Goal: Use online tool/utility: Utilize a website feature to perform a specific function

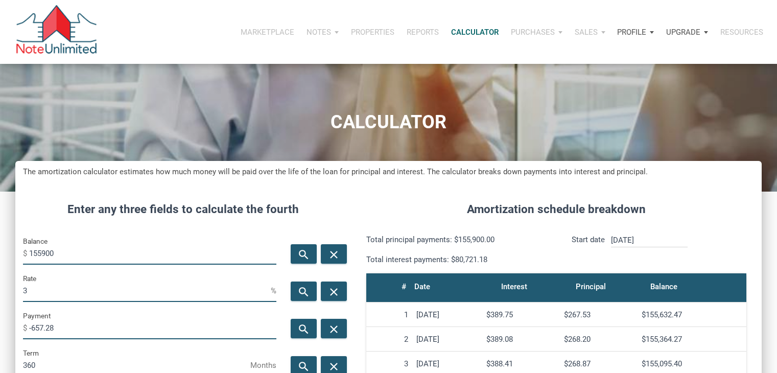
scroll to position [84, 0]
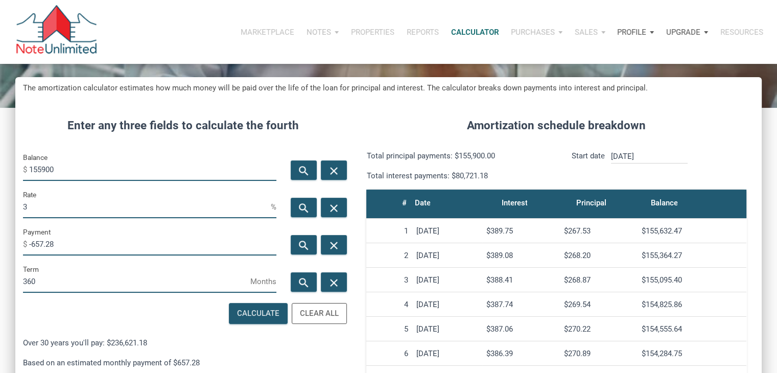
click at [86, 164] on input "155900" at bounding box center [152, 169] width 247 height 23
type input "64000"
click at [304, 245] on icon "search" at bounding box center [304, 245] width 12 height 13
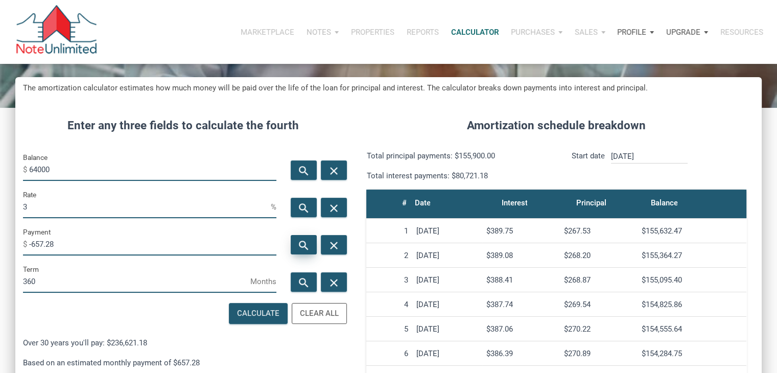
type input "-269.83"
click at [204, 213] on input "3" at bounding box center [147, 206] width 248 height 23
type input "5"
click at [293, 238] on div "search" at bounding box center [304, 244] width 26 height 19
type input "-343.57"
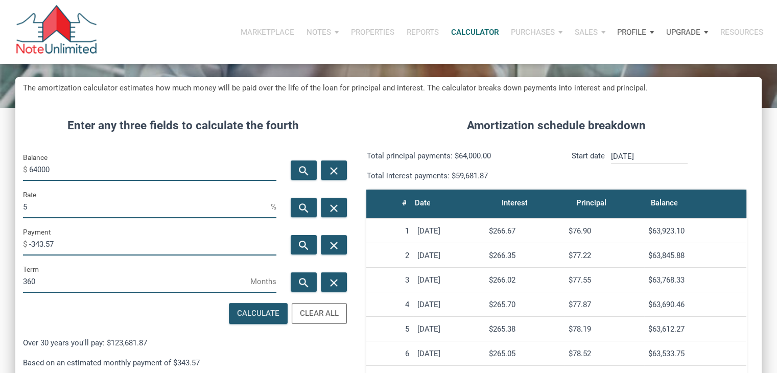
click at [196, 205] on input "5" at bounding box center [147, 206] width 248 height 23
type input "6"
click at [292, 241] on div "search" at bounding box center [304, 244] width 26 height 19
type input "-383.71"
click at [223, 202] on input "6" at bounding box center [147, 206] width 248 height 23
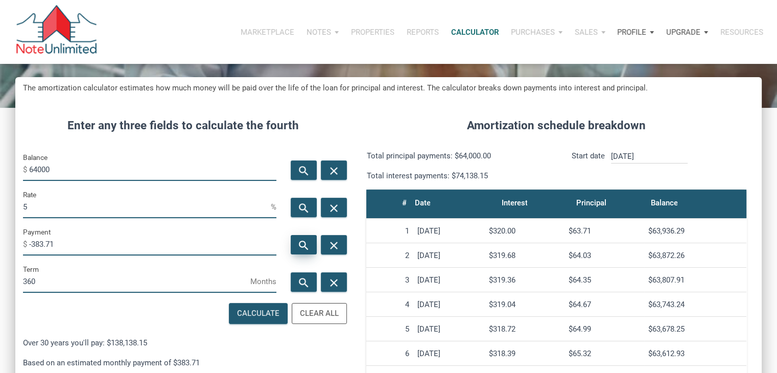
type input "5"
click at [294, 246] on div "search" at bounding box center [304, 244] width 26 height 19
type input "-343.57"
click at [58, 175] on input "64000" at bounding box center [152, 169] width 247 height 23
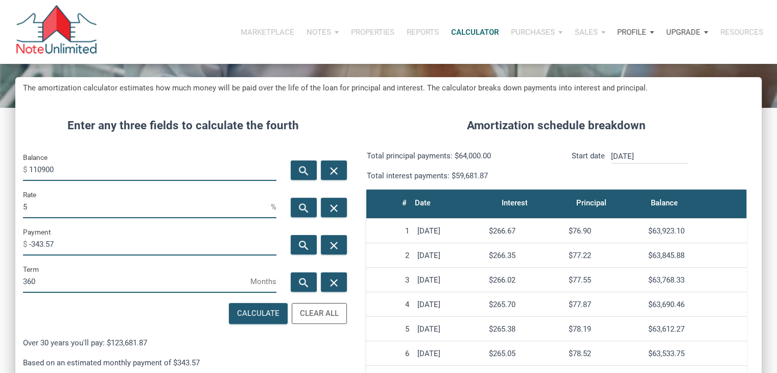
type input "110900"
click at [196, 206] on input "5" at bounding box center [147, 206] width 248 height 23
type input "3"
click at [300, 246] on icon "search" at bounding box center [304, 245] width 12 height 13
type input "-467.56"
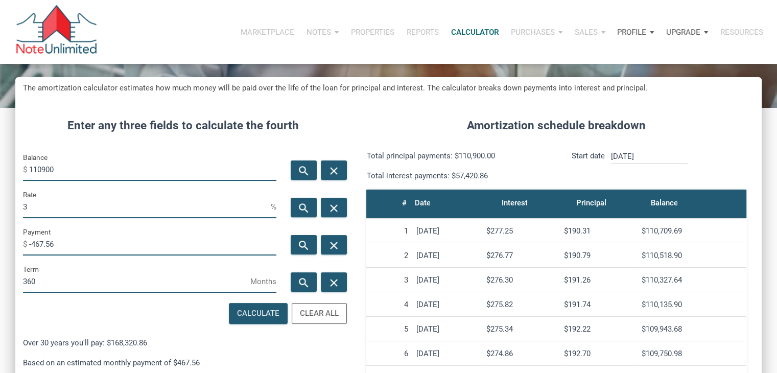
click at [72, 157] on div "Balance $ 110900" at bounding box center [149, 166] width 253 height 30
click at [69, 166] on input "110900" at bounding box center [152, 169] width 247 height 23
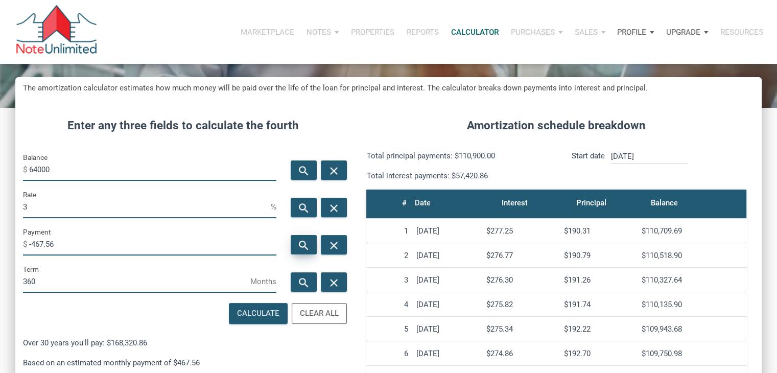
type input "64000"
click at [303, 242] on icon "search" at bounding box center [304, 245] width 12 height 13
type input "-269.83"
click at [213, 210] on input "3" at bounding box center [147, 206] width 248 height 23
type input "10"
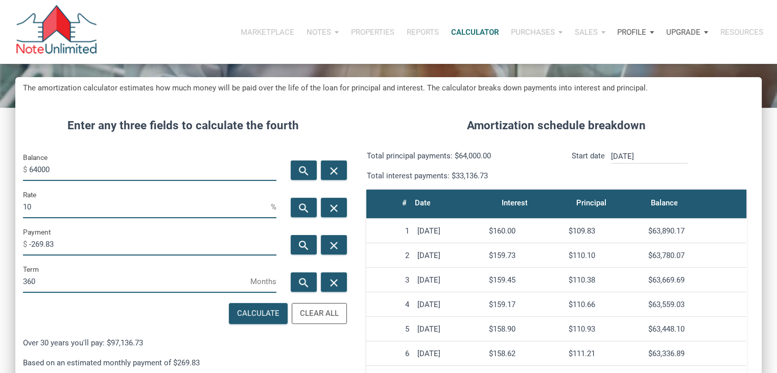
click at [319, 247] on div "search close" at bounding box center [317, 244] width 67 height 37
click at [309, 245] on icon "search" at bounding box center [304, 245] width 12 height 13
type input "-561.65"
drag, startPoint x: 81, startPoint y: 215, endPoint x: 57, endPoint y: 208, distance: 25.4
click at [57, 208] on input "10" at bounding box center [147, 206] width 248 height 23
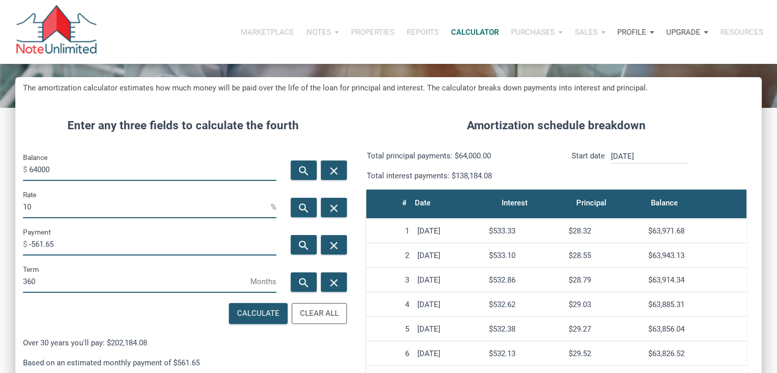
click at [57, 208] on input "10" at bounding box center [147, 206] width 248 height 23
type input "8"
click at [313, 242] on div "search" at bounding box center [304, 244] width 26 height 19
type input "-469.61"
click at [84, 163] on input "64000" at bounding box center [152, 169] width 247 height 23
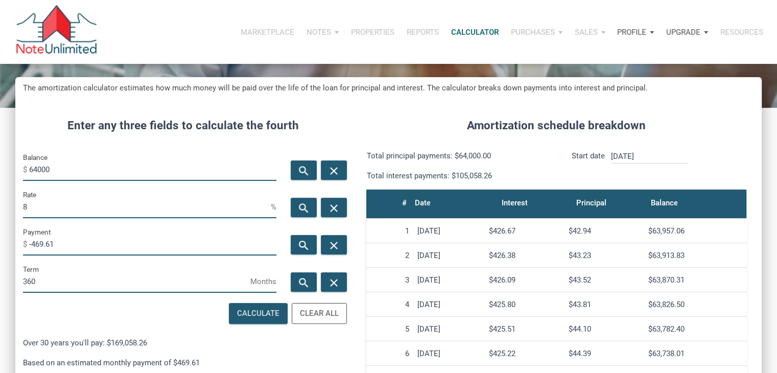
click at [84, 163] on input "64000" at bounding box center [152, 169] width 247 height 23
type input "375000"
click at [298, 239] on div "search" at bounding box center [304, 244] width 26 height 19
type input "-2751.62"
click at [145, 198] on input "8" at bounding box center [147, 206] width 248 height 23
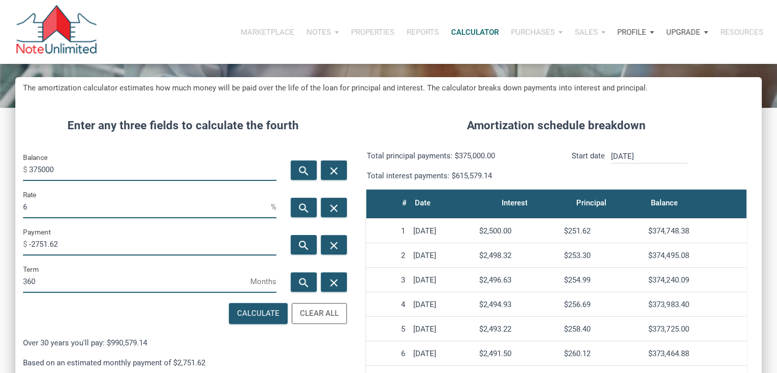
type input "6"
click at [298, 249] on icon "search" at bounding box center [304, 245] width 12 height 13
type input "-2248.31"
click at [130, 199] on input "6" at bounding box center [147, 206] width 248 height 23
type input "5"
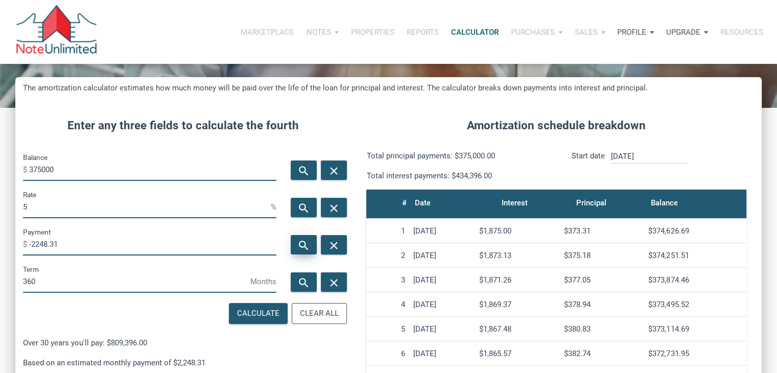
click at [298, 242] on icon "search" at bounding box center [304, 245] width 12 height 13
type input "-2013.08"
click at [173, 205] on input "5" at bounding box center [147, 206] width 248 height 23
type input "4"
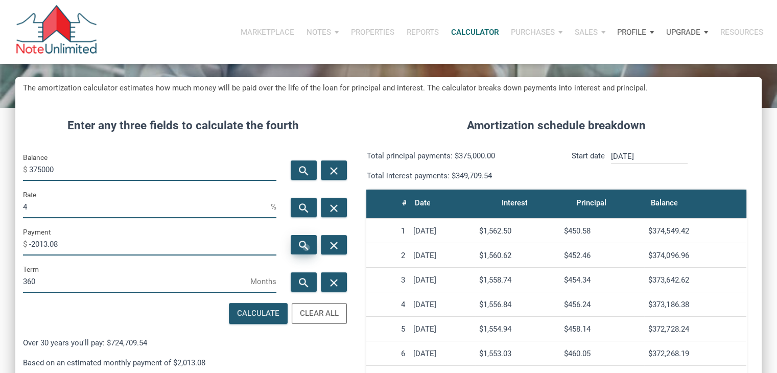
click at [306, 248] on icon "search" at bounding box center [304, 245] width 12 height 13
type input "-1790.31"
click at [87, 168] on input "375000" at bounding box center [152, 169] width 247 height 23
type input "59500"
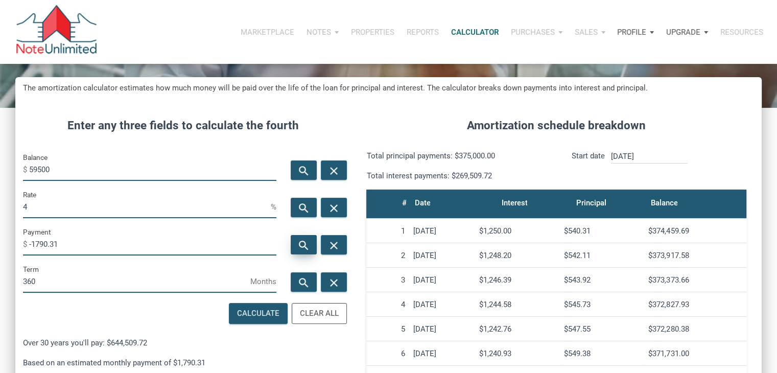
click at [293, 239] on div "search" at bounding box center [304, 244] width 26 height 19
type input "-284.06"
click at [150, 203] on input "4" at bounding box center [147, 206] width 248 height 23
type input "5"
click at [296, 242] on div "search" at bounding box center [304, 244] width 26 height 19
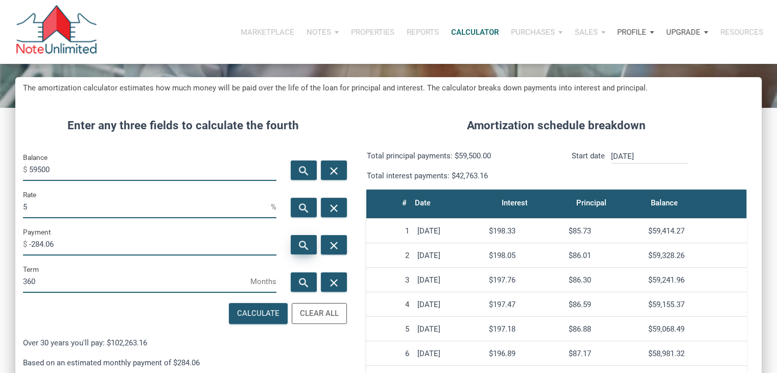
type input "-319.41"
click at [53, 170] on input "59500" at bounding box center [152, 169] width 247 height 23
type input "40000"
click at [298, 243] on icon "search" at bounding box center [304, 245] width 12 height 13
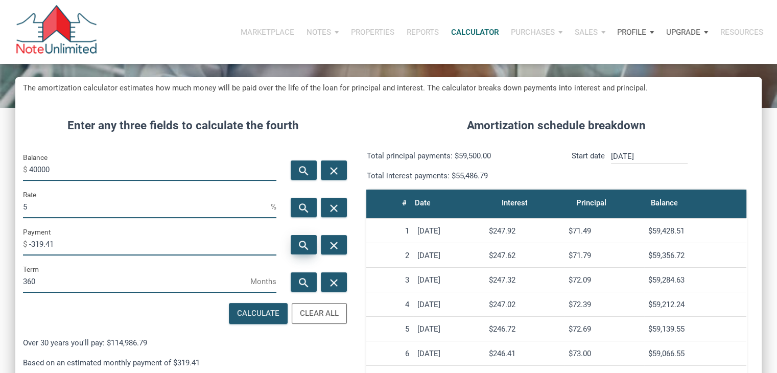
type input "-214.73"
click at [185, 208] on input "5" at bounding box center [147, 206] width 248 height 23
click at [75, 166] on input "40000" at bounding box center [152, 169] width 247 height 23
type input "5"
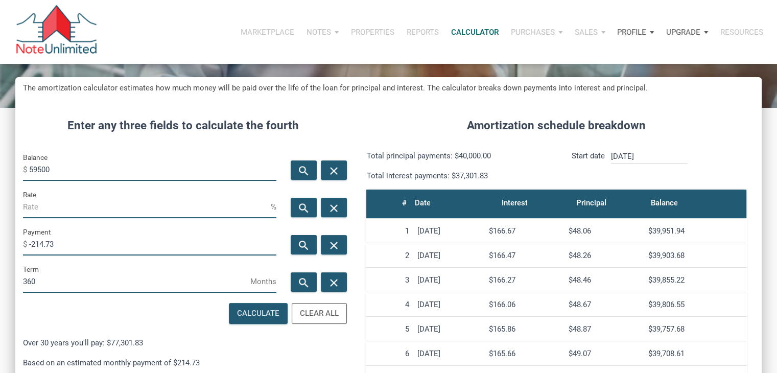
type input "59500"
click at [214, 210] on input "Rate" at bounding box center [147, 206] width 248 height 23
type input "5"
click at [298, 249] on icon "search" at bounding box center [304, 245] width 12 height 13
type input "-319.41"
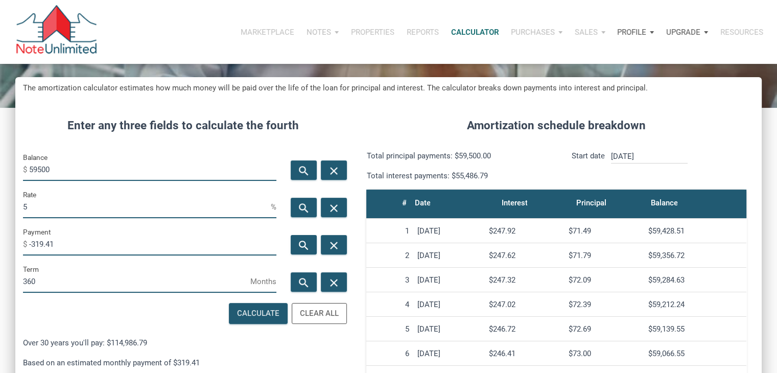
click at [74, 206] on input "5" at bounding box center [147, 206] width 248 height 23
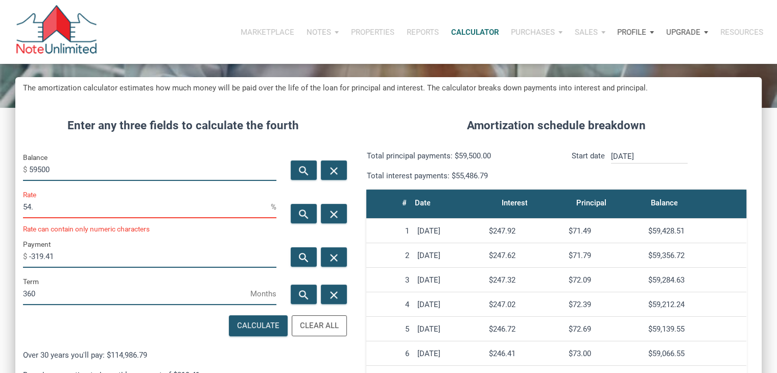
scroll to position [518, 746]
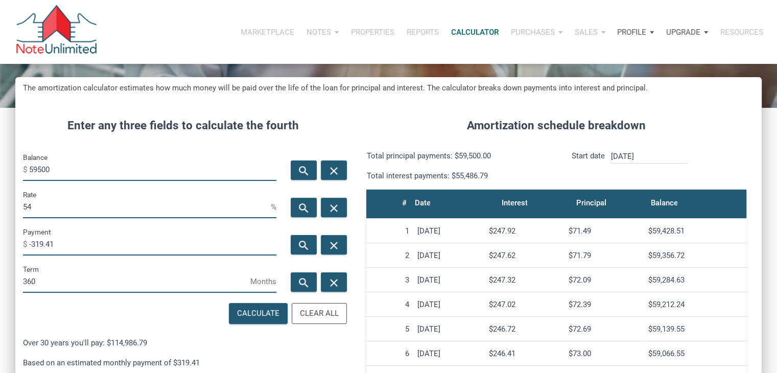
type input "5"
type input "4.5"
click at [304, 240] on icon "search" at bounding box center [304, 245] width 12 height 13
type input "-301.48"
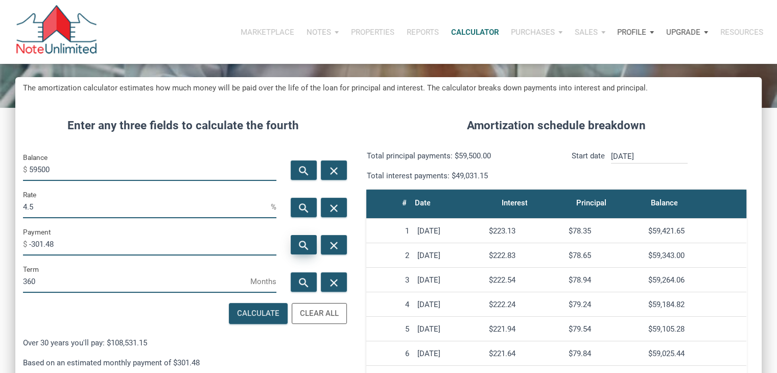
scroll to position [506, 746]
click at [79, 174] on input "59500" at bounding box center [152, 169] width 247 height 23
type input "32500"
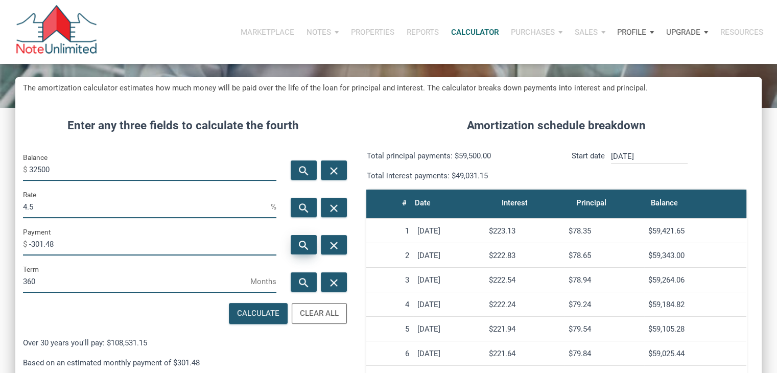
click at [298, 241] on icon "search" at bounding box center [304, 245] width 12 height 13
type input "-164.67"
click at [218, 204] on input "4.5" at bounding box center [147, 206] width 248 height 23
